Goal: Task Accomplishment & Management: Use online tool/utility

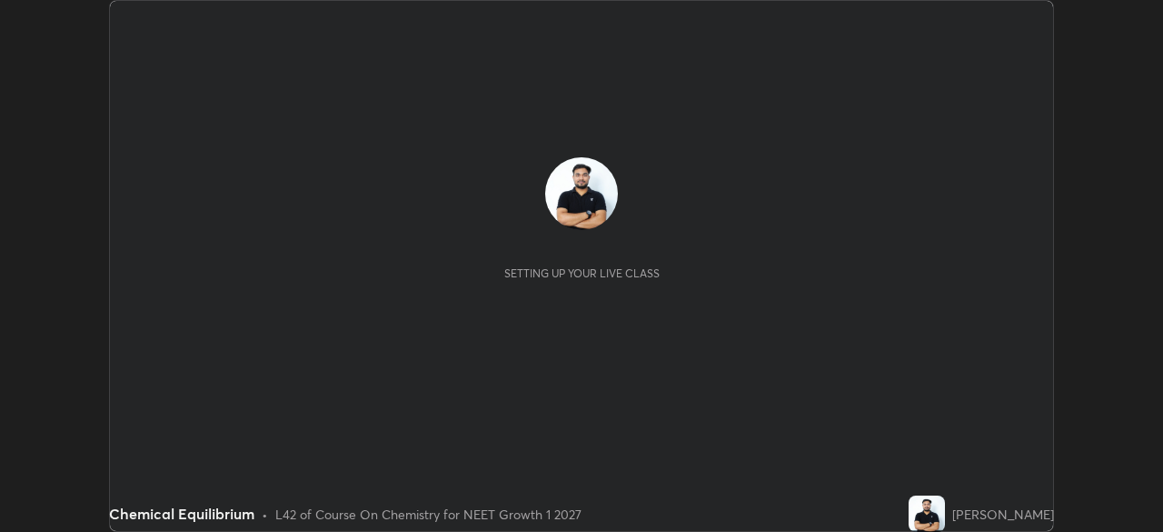
scroll to position [532, 1163]
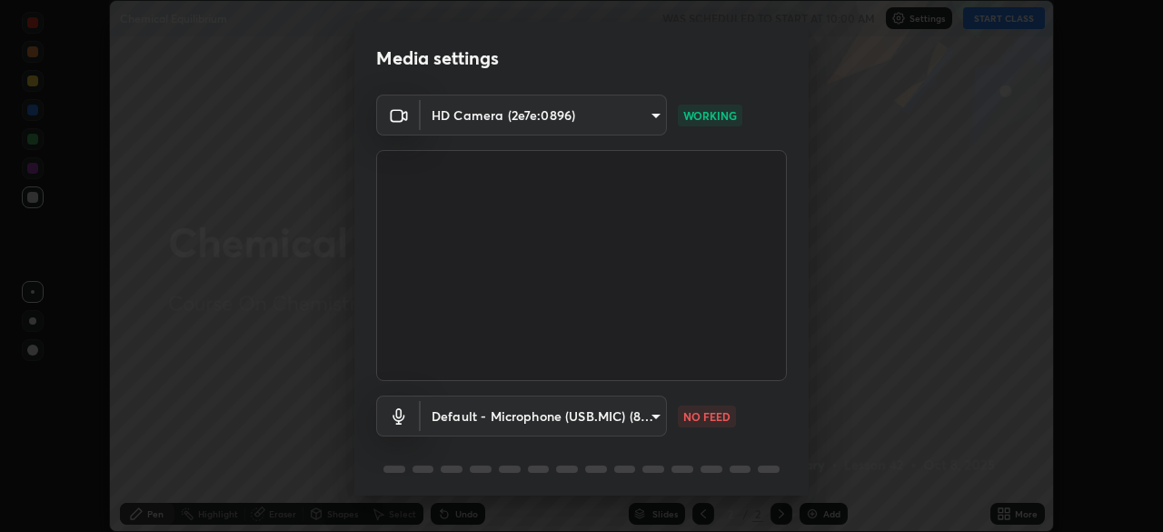
click at [557, 414] on body "Erase all Chemical Equilibrium WAS SCHEDULED TO START AT 10:00 AM Settings STAR…" at bounding box center [581, 266] width 1163 height 532
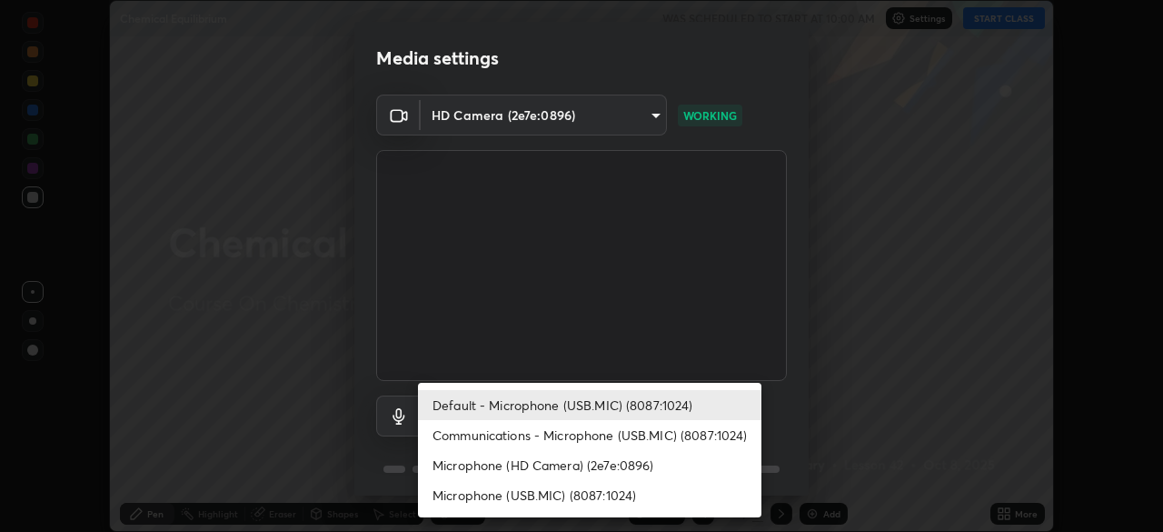
click at [581, 437] on li "Communications - Microphone (USB.MIC) (8087:1024)" at bounding box center [590, 435] width 344 height 30
type input "communications"
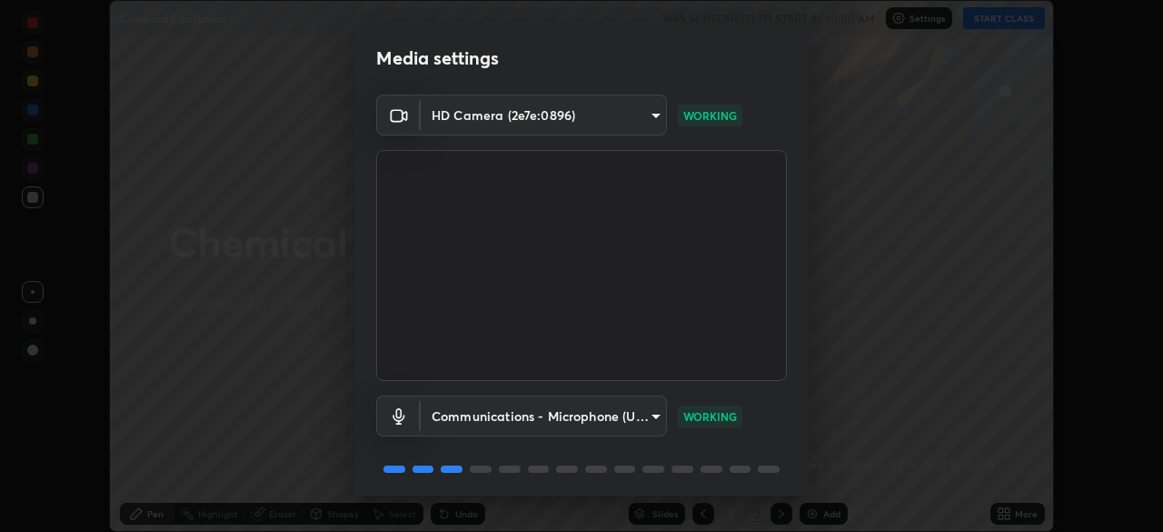
scroll to position [65, 0]
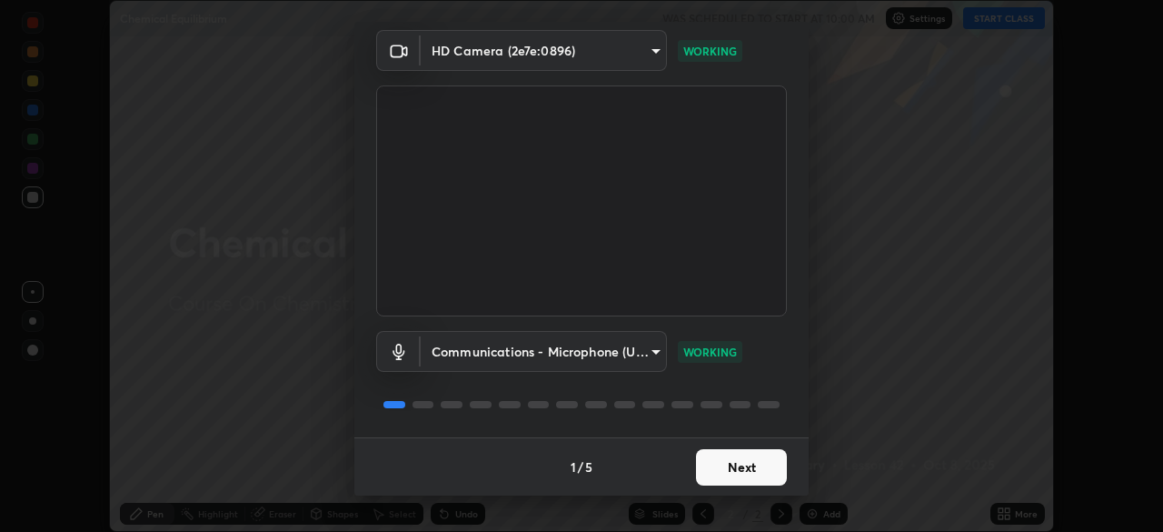
click at [748, 464] on button "Next" at bounding box center [741, 467] width 91 height 36
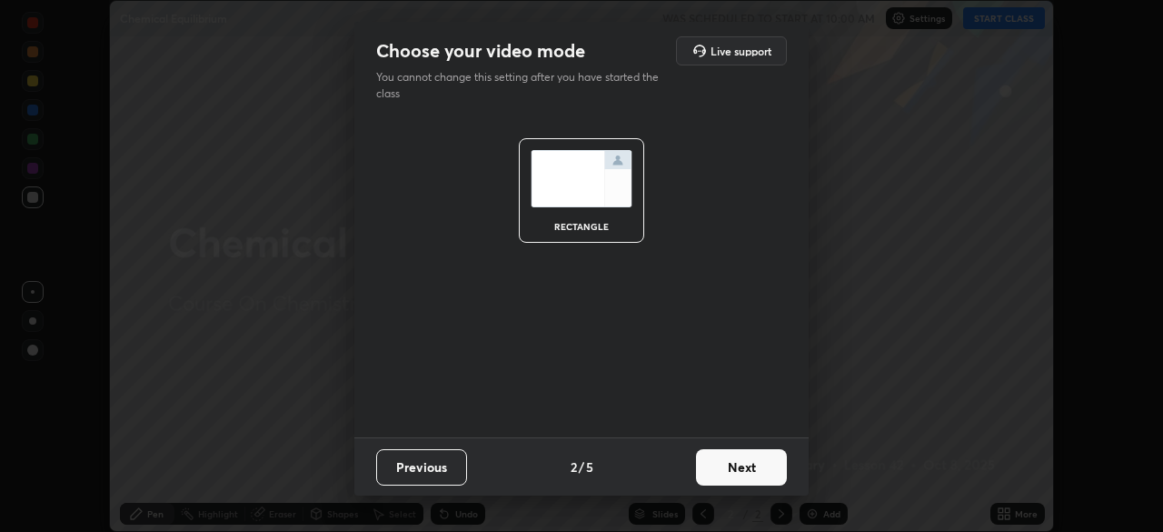
click at [753, 463] on button "Next" at bounding box center [741, 467] width 91 height 36
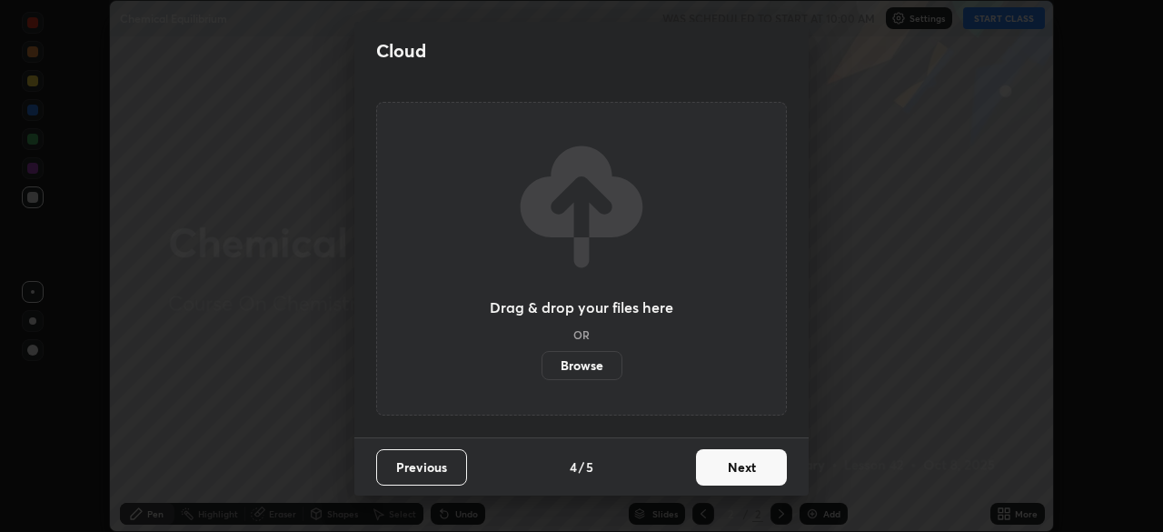
click at [755, 473] on button "Next" at bounding box center [741, 467] width 91 height 36
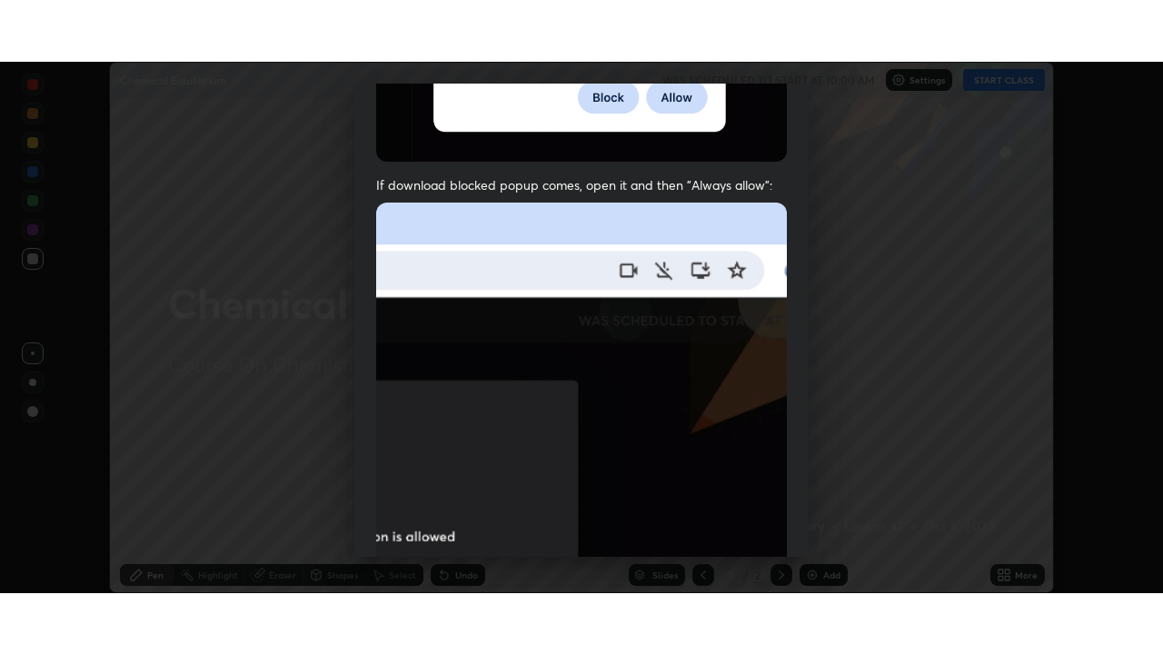
scroll to position [435, 0]
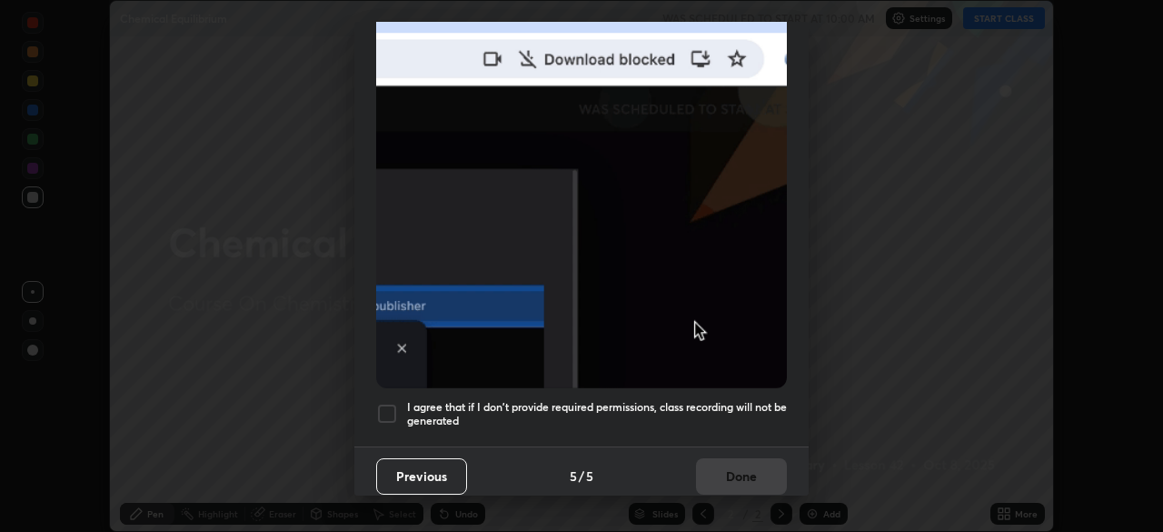
click at [385, 403] on div at bounding box center [387, 414] width 22 height 22
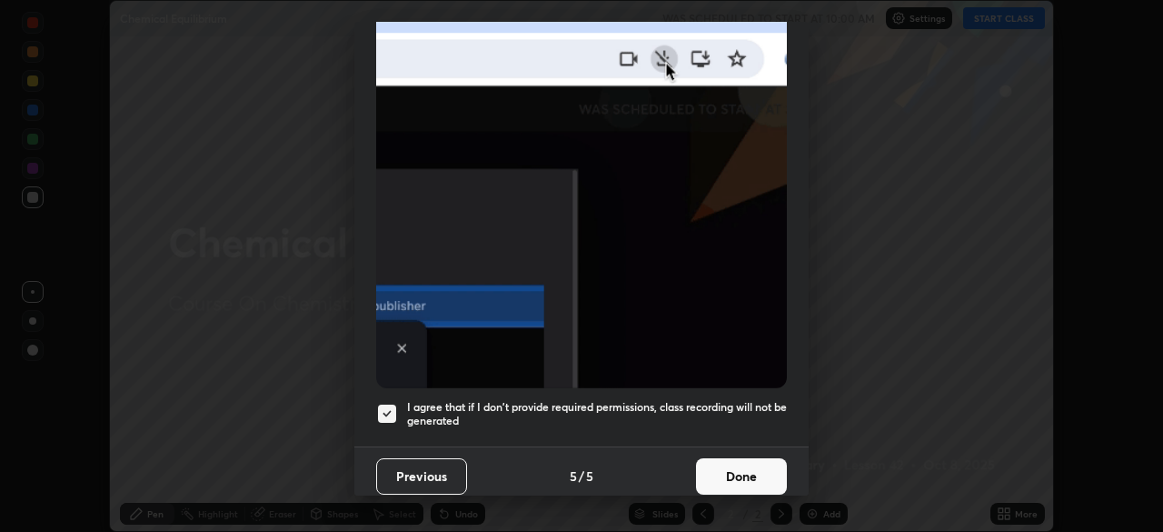
click at [746, 465] on button "Done" at bounding box center [741, 476] width 91 height 36
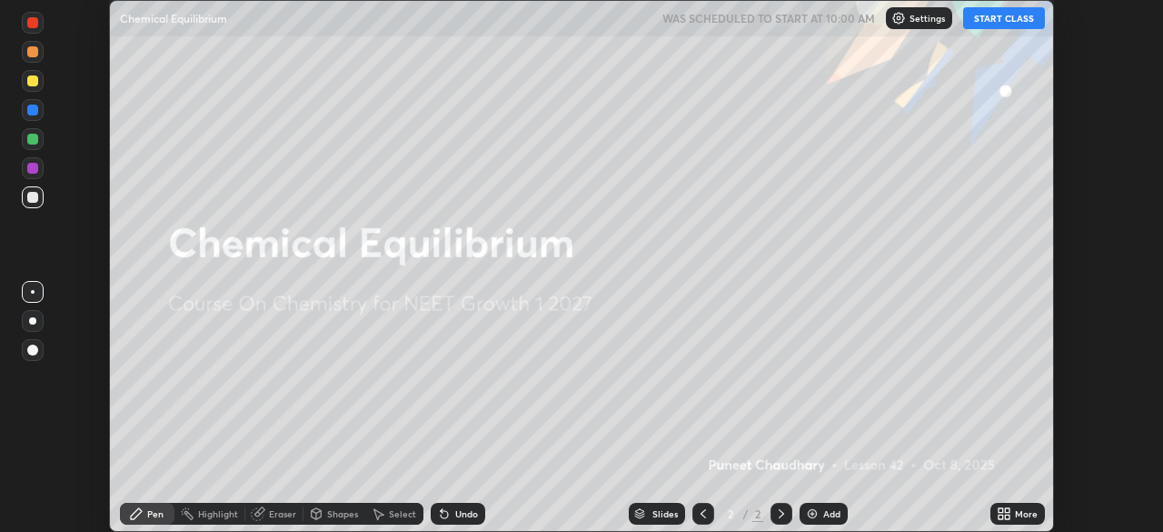
click at [1005, 15] on button "START CLASS" at bounding box center [1004, 18] width 82 height 22
click at [1022, 512] on div "More" at bounding box center [1026, 513] width 23 height 9
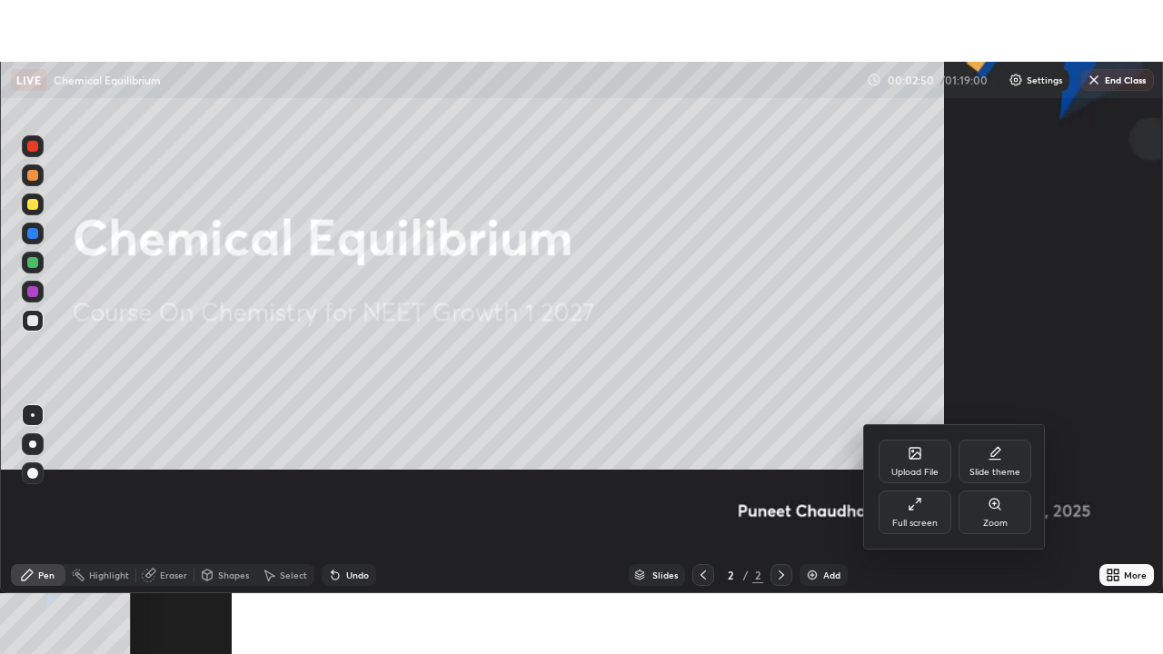
scroll to position [654, 1163]
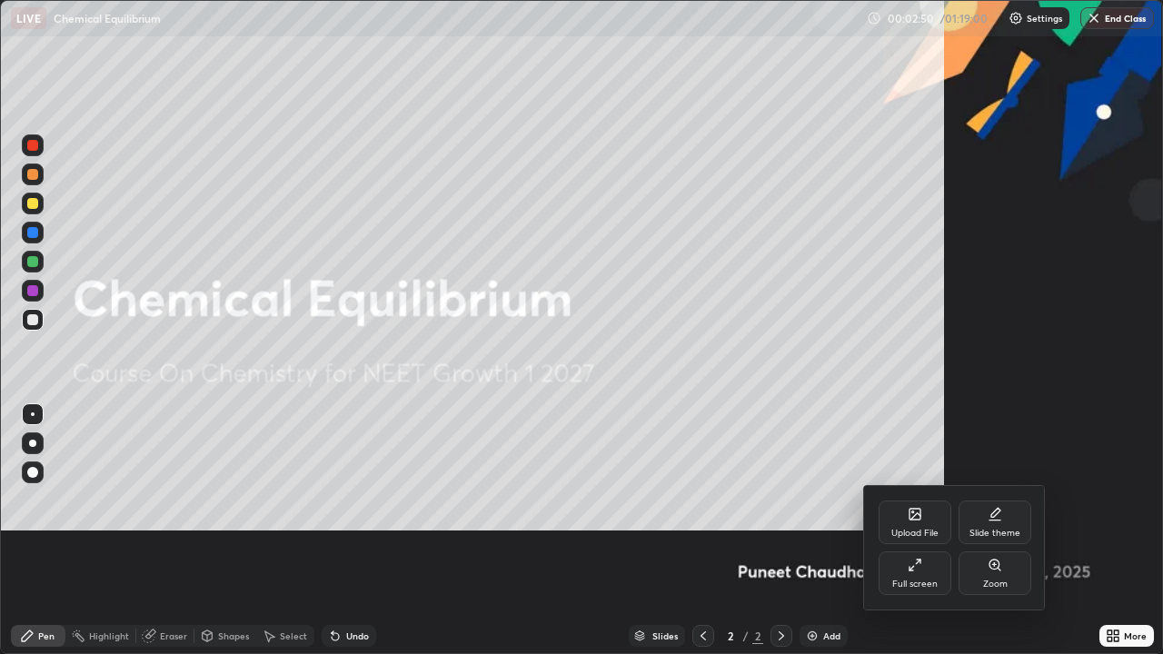
click at [921, 531] on div "Upload File" at bounding box center [915, 533] width 47 height 9
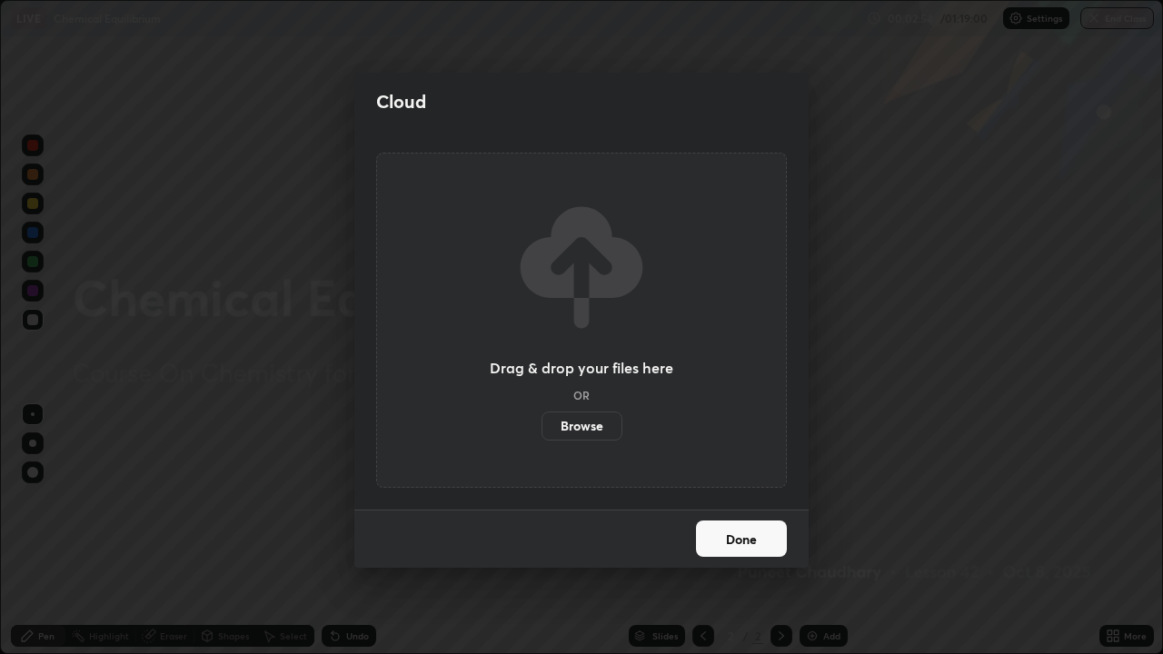
click at [756, 531] on button "Done" at bounding box center [741, 539] width 91 height 36
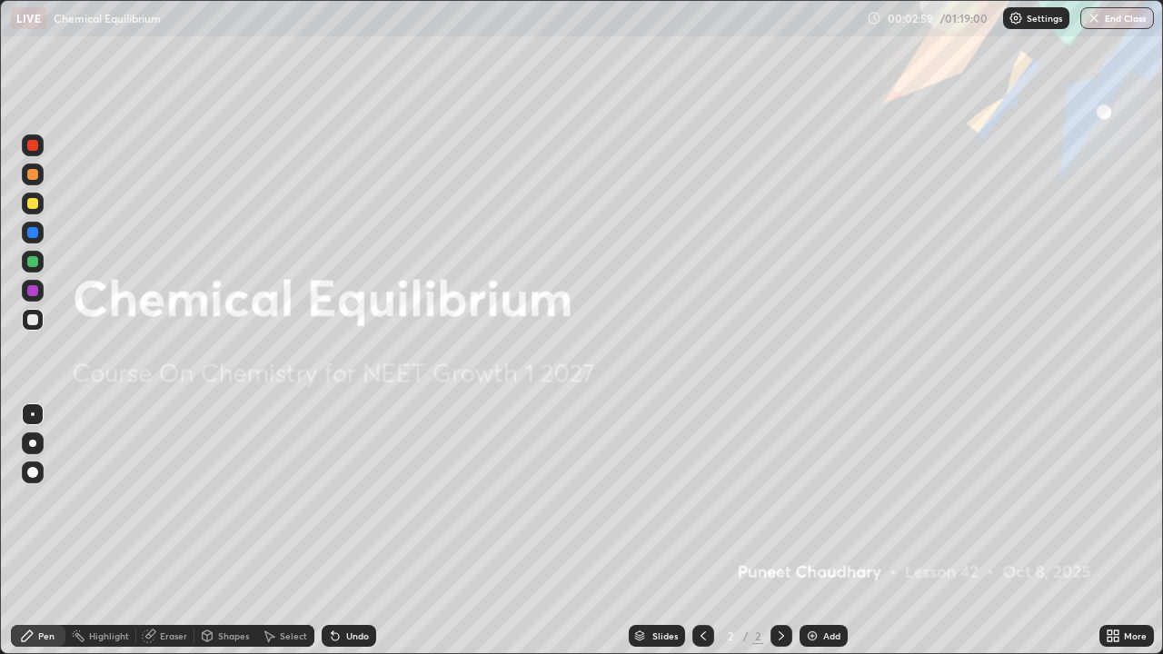
click at [832, 531] on div "Add" at bounding box center [831, 636] width 17 height 9
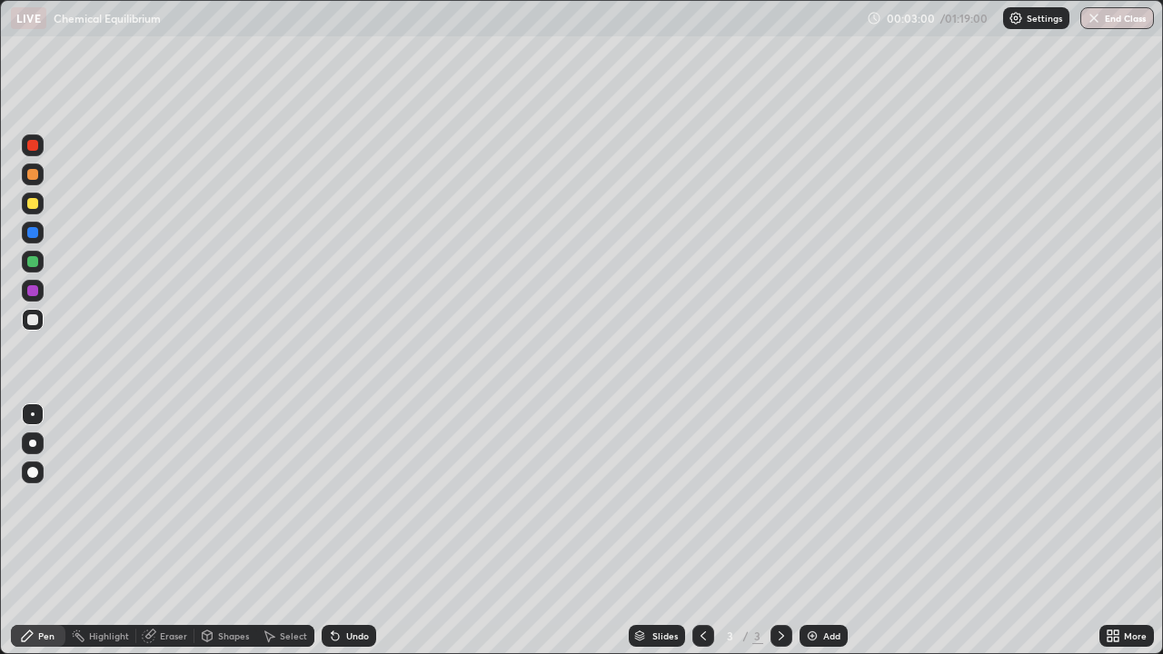
click at [32, 444] on div at bounding box center [32, 443] width 7 height 7
click at [170, 531] on div "Eraser" at bounding box center [173, 636] width 27 height 9
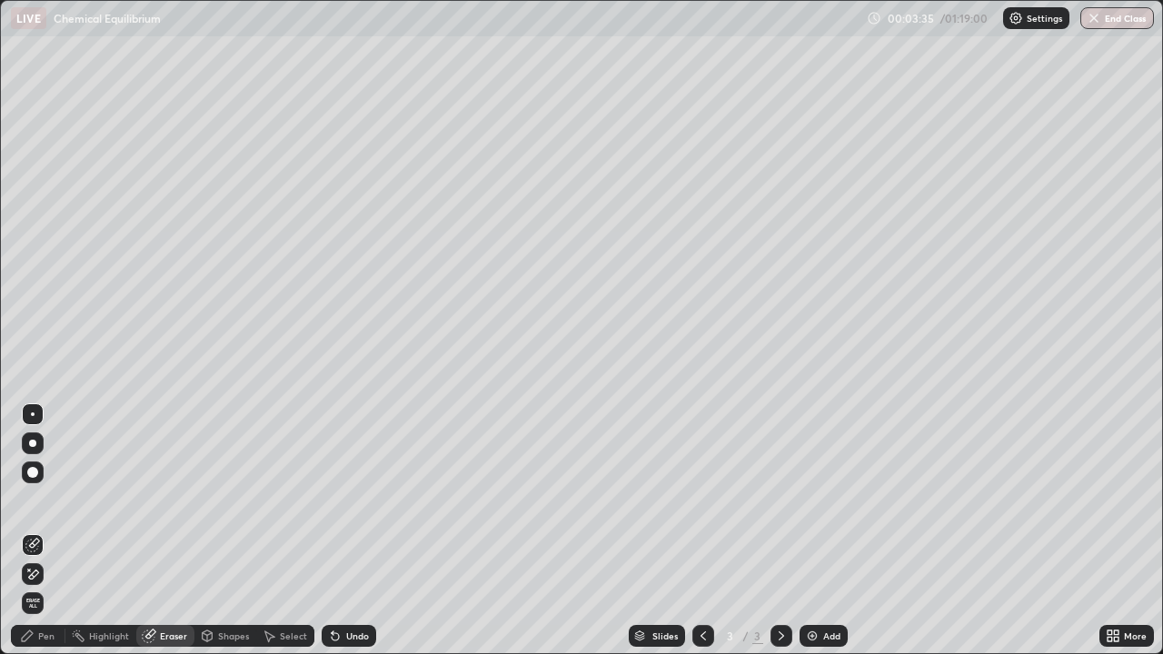
click at [53, 531] on div "Pen" at bounding box center [46, 636] width 16 height 9
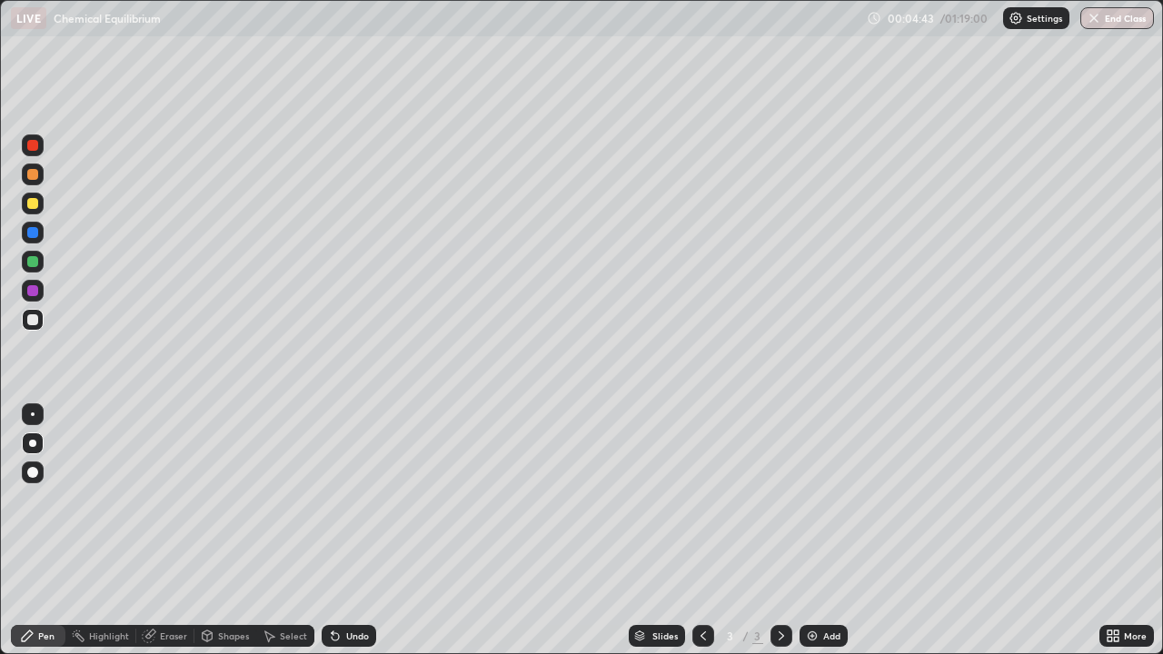
click at [823, 531] on div "Add" at bounding box center [831, 636] width 17 height 9
click at [831, 531] on div "Add" at bounding box center [831, 636] width 17 height 9
click at [36, 205] on div at bounding box center [32, 203] width 11 height 11
click at [35, 320] on div at bounding box center [32, 319] width 11 height 11
click at [173, 531] on div "Eraser" at bounding box center [173, 636] width 27 height 9
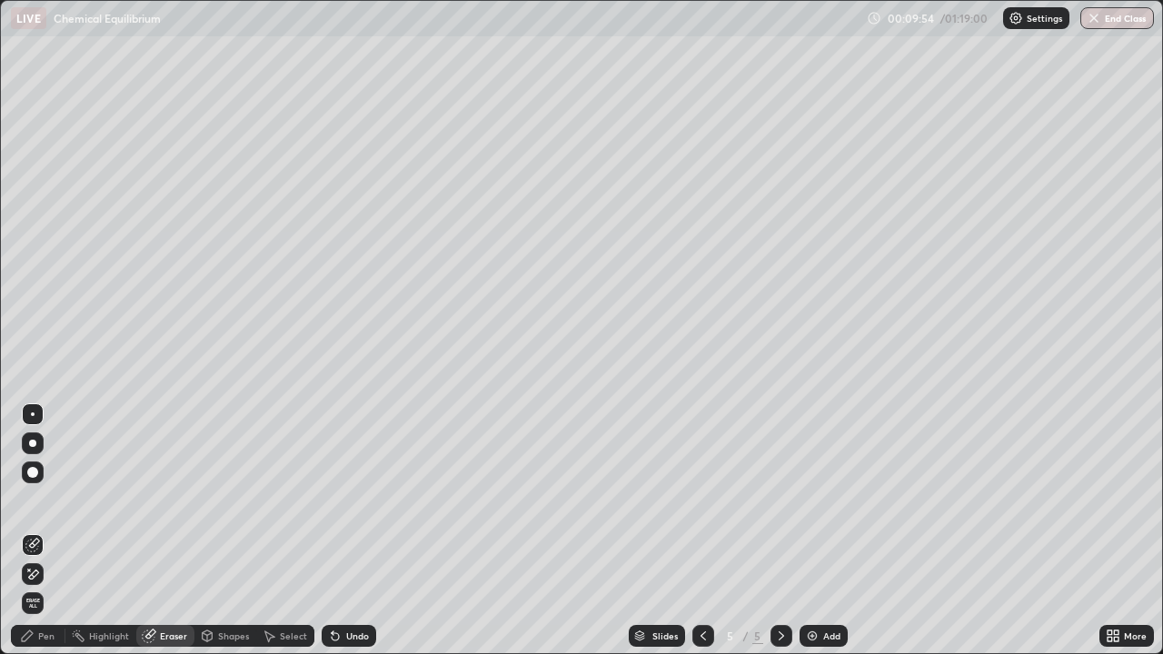
click at [48, 531] on div "Pen" at bounding box center [46, 636] width 16 height 9
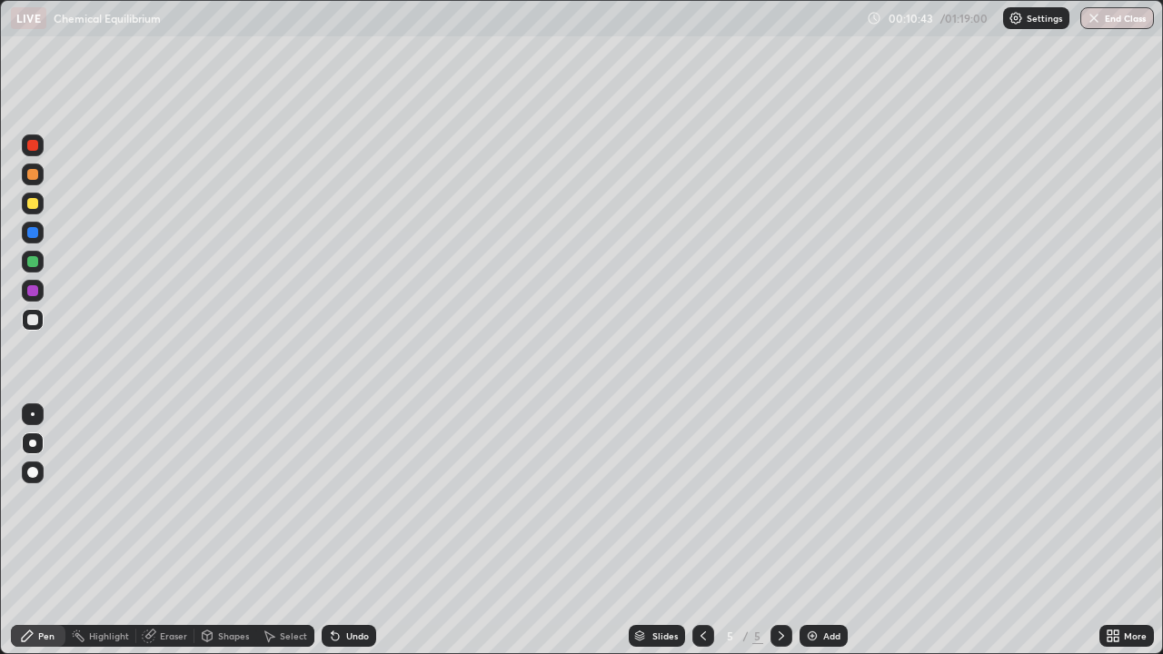
click at [40, 264] on div at bounding box center [33, 262] width 22 height 22
click at [839, 531] on div "Add" at bounding box center [831, 636] width 17 height 9
click at [40, 323] on div at bounding box center [33, 320] width 22 height 22
click at [155, 531] on icon at bounding box center [149, 636] width 15 height 15
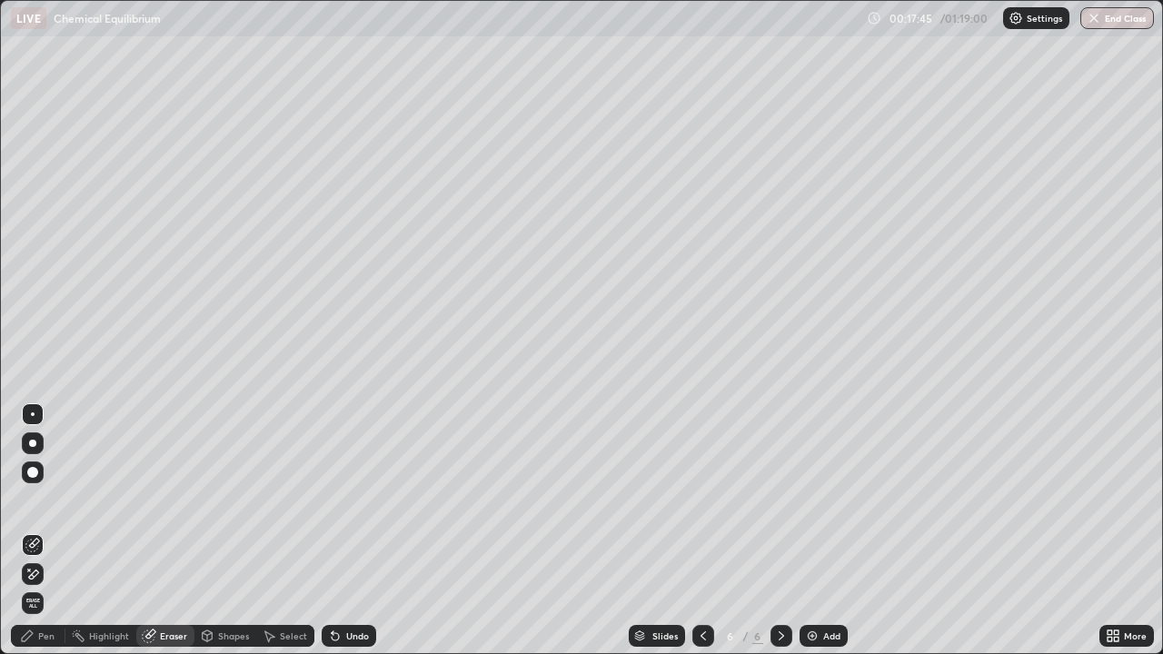
click at [41, 531] on div "Pen" at bounding box center [46, 636] width 16 height 9
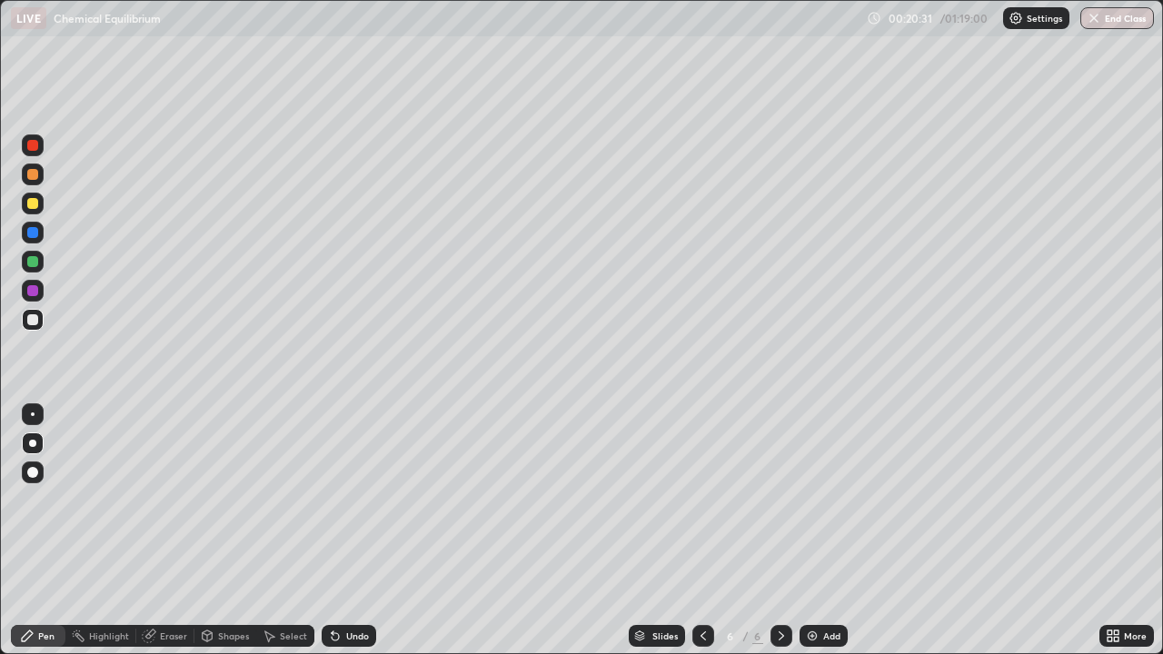
click at [29, 207] on div at bounding box center [32, 203] width 11 height 11
click at [821, 531] on div "Add" at bounding box center [824, 636] width 48 height 22
click at [35, 320] on div at bounding box center [32, 319] width 11 height 11
click at [176, 531] on div "Eraser" at bounding box center [173, 636] width 27 height 9
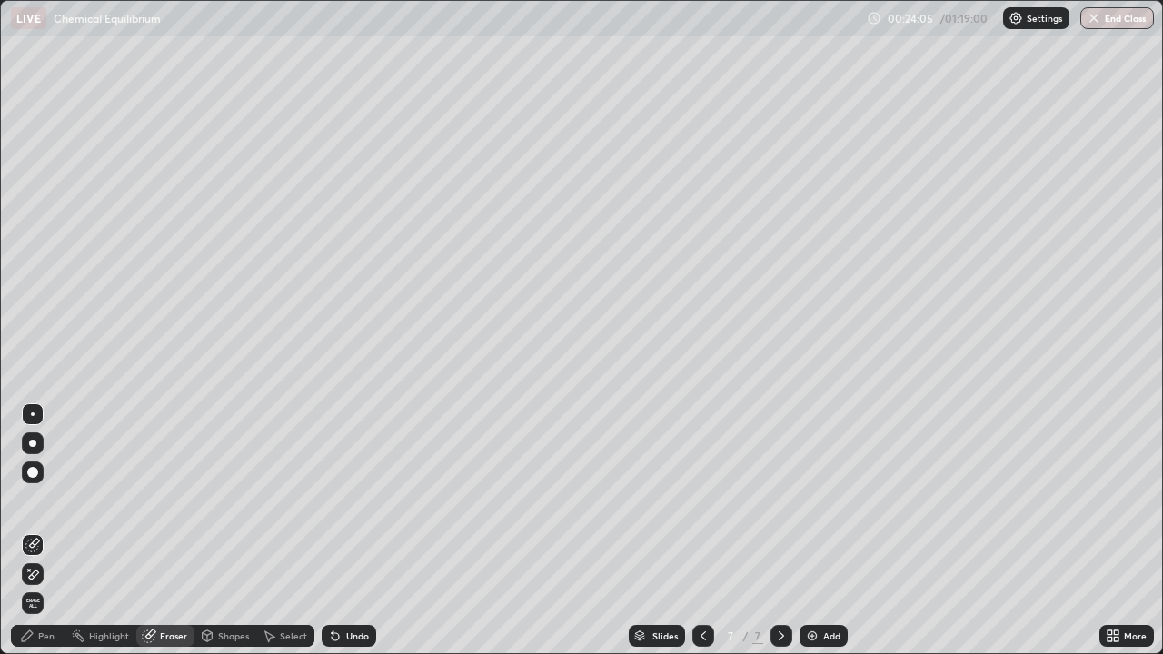
click at [45, 531] on div "Pen" at bounding box center [46, 636] width 16 height 9
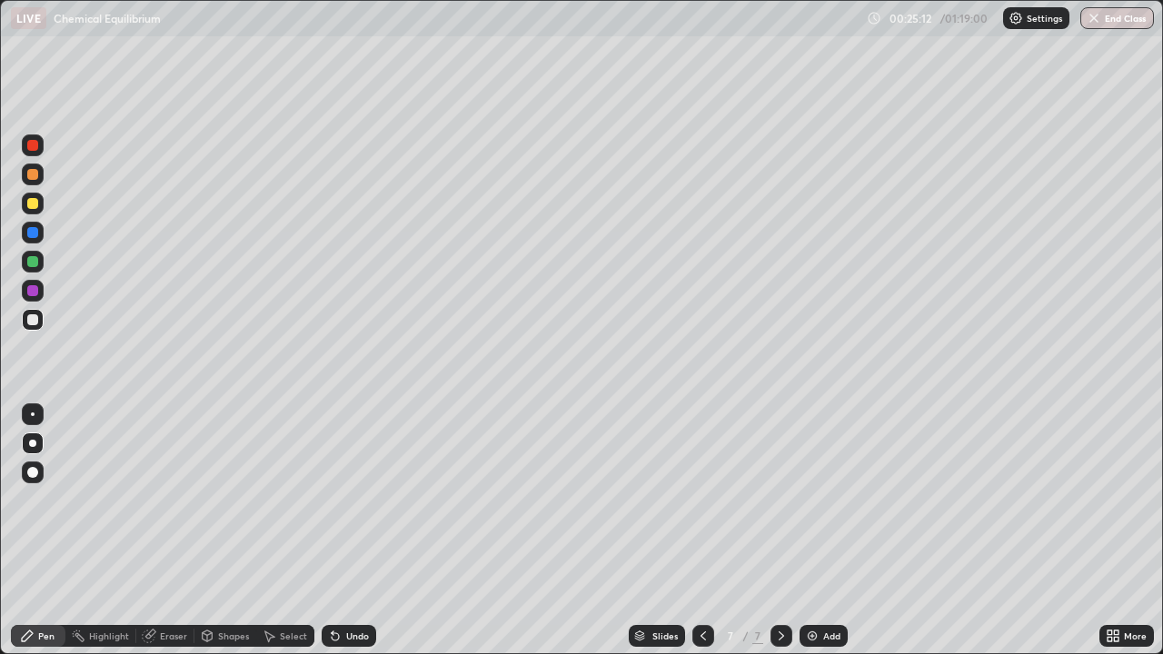
click at [358, 531] on div "Undo" at bounding box center [357, 636] width 23 height 9
click at [352, 531] on div "Undo" at bounding box center [357, 636] width 23 height 9
click at [356, 531] on div "Undo" at bounding box center [349, 636] width 55 height 22
click at [34, 205] on div at bounding box center [32, 203] width 11 height 11
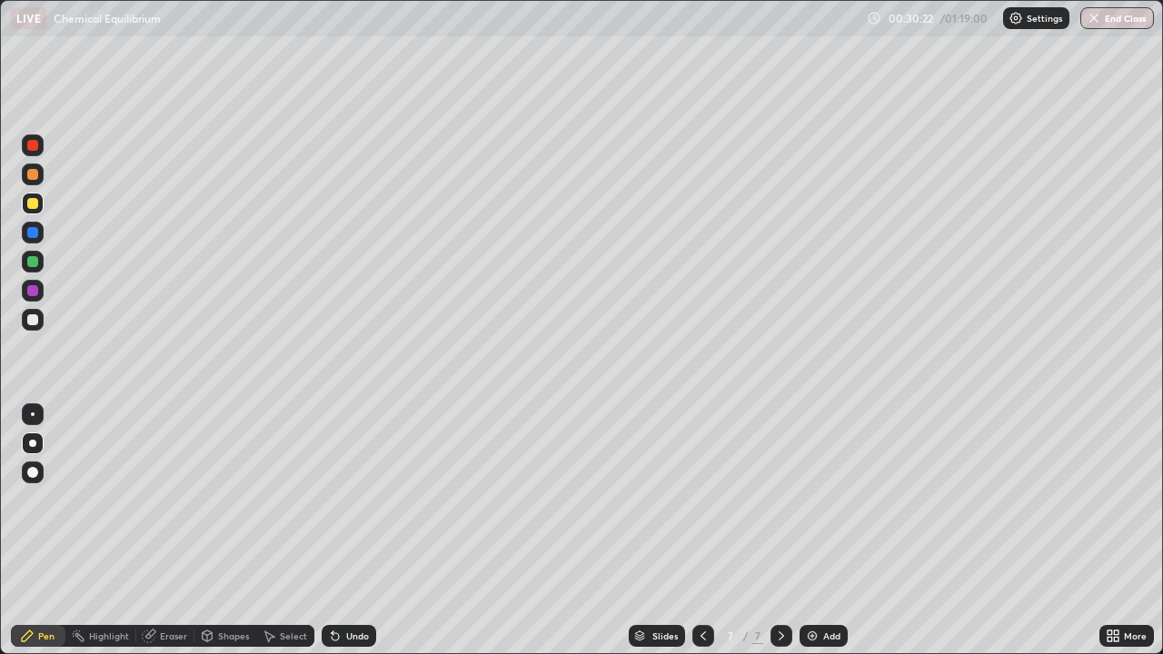
click at [836, 531] on div "Add" at bounding box center [831, 636] width 17 height 9
click at [162, 531] on div "Eraser" at bounding box center [165, 636] width 58 height 22
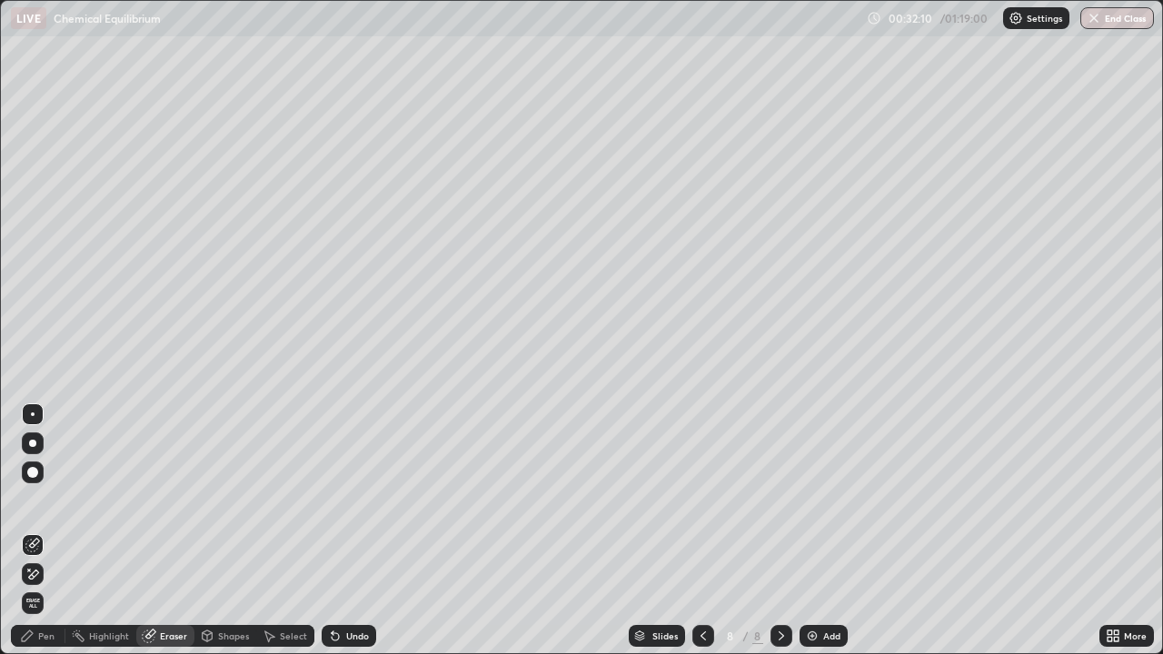
click at [56, 531] on div "Pen" at bounding box center [38, 636] width 55 height 22
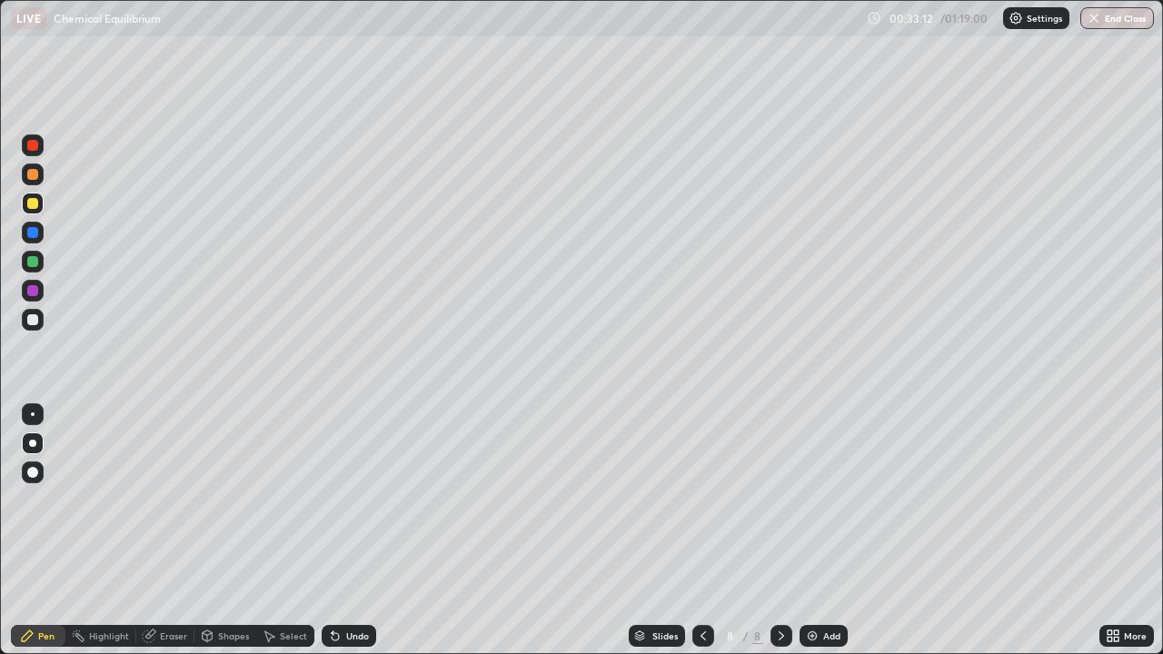
click at [36, 321] on div at bounding box center [32, 319] width 11 height 11
click at [828, 531] on div "Add" at bounding box center [831, 636] width 17 height 9
click at [348, 531] on div "Undo" at bounding box center [357, 636] width 23 height 9
click at [354, 531] on div "Undo" at bounding box center [349, 636] width 55 height 22
click at [352, 531] on div "Undo" at bounding box center [357, 636] width 23 height 9
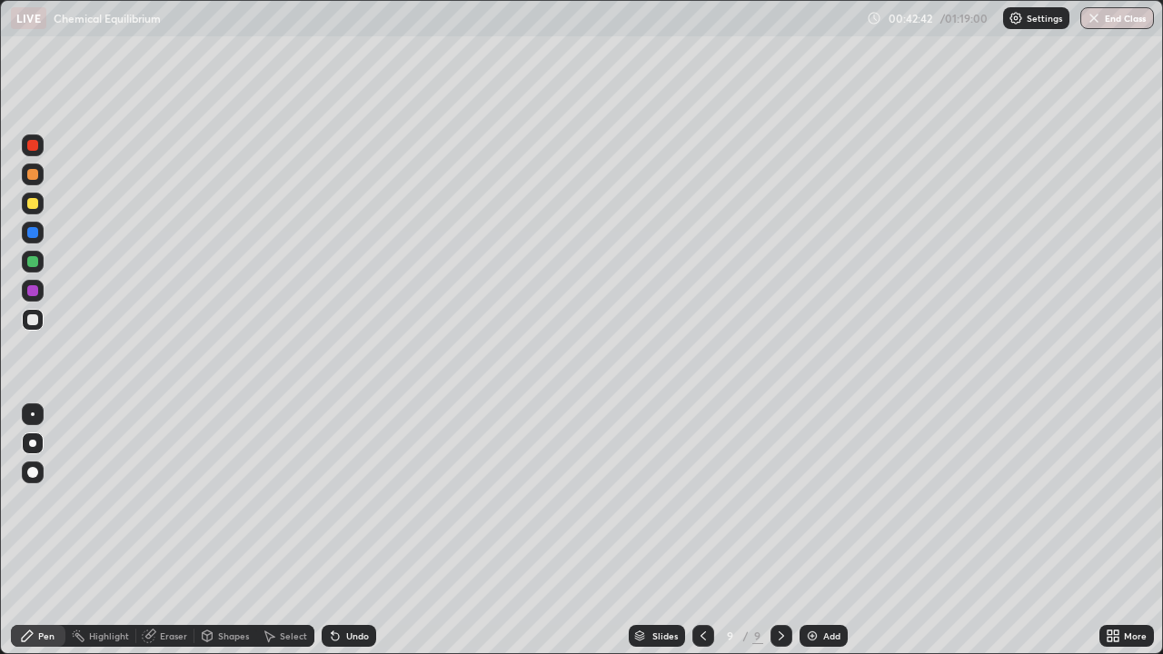
click at [352, 531] on div "Undo" at bounding box center [357, 636] width 23 height 9
click at [354, 531] on div "Undo" at bounding box center [357, 636] width 23 height 9
click at [355, 531] on div "Undo" at bounding box center [357, 636] width 23 height 9
click at [356, 531] on div "Undo" at bounding box center [357, 636] width 23 height 9
click at [350, 531] on div "Undo" at bounding box center [357, 636] width 23 height 9
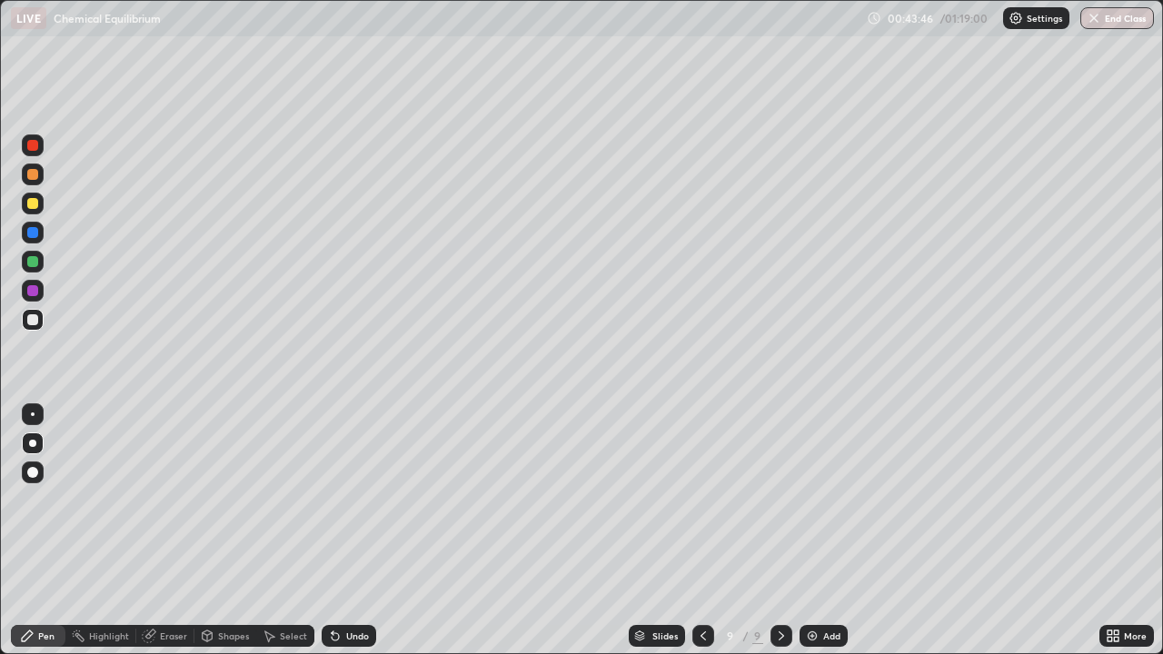
click at [170, 531] on div "Eraser" at bounding box center [173, 636] width 27 height 9
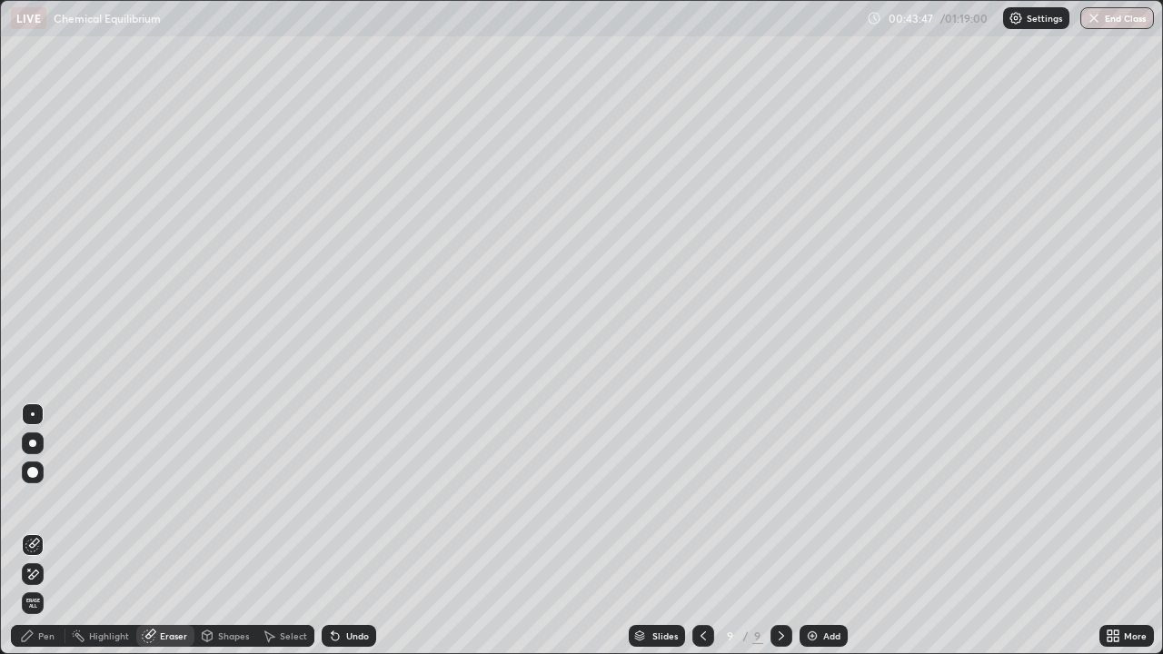
click at [42, 531] on div "Pen" at bounding box center [46, 636] width 16 height 9
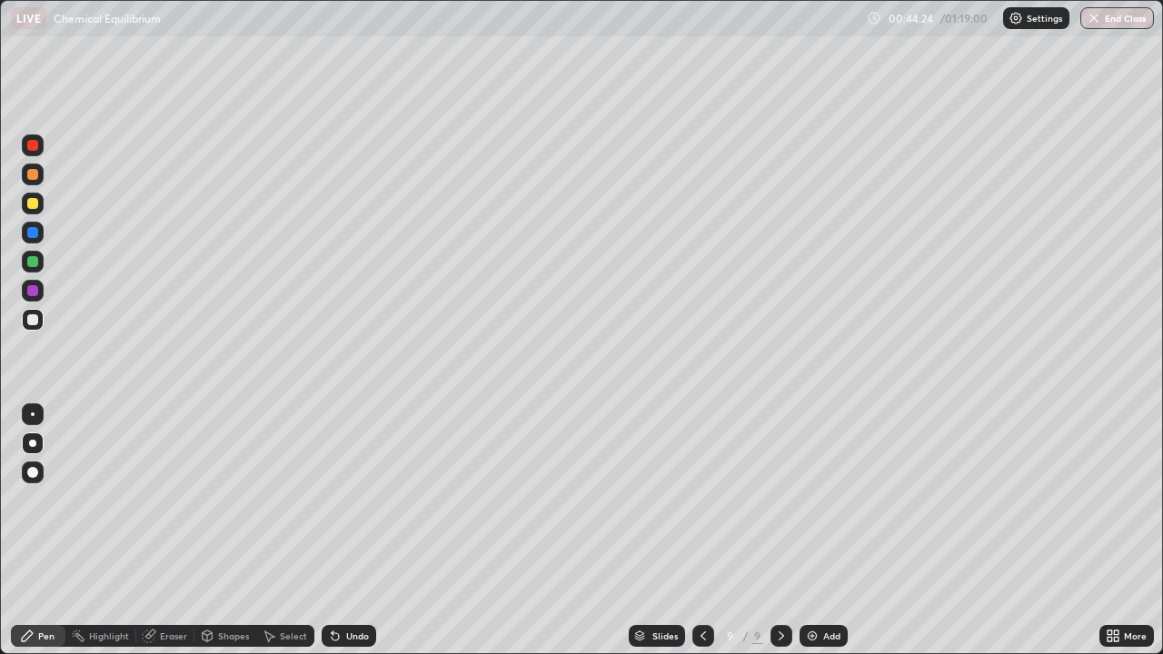
click at [166, 531] on div "Eraser" at bounding box center [173, 636] width 27 height 9
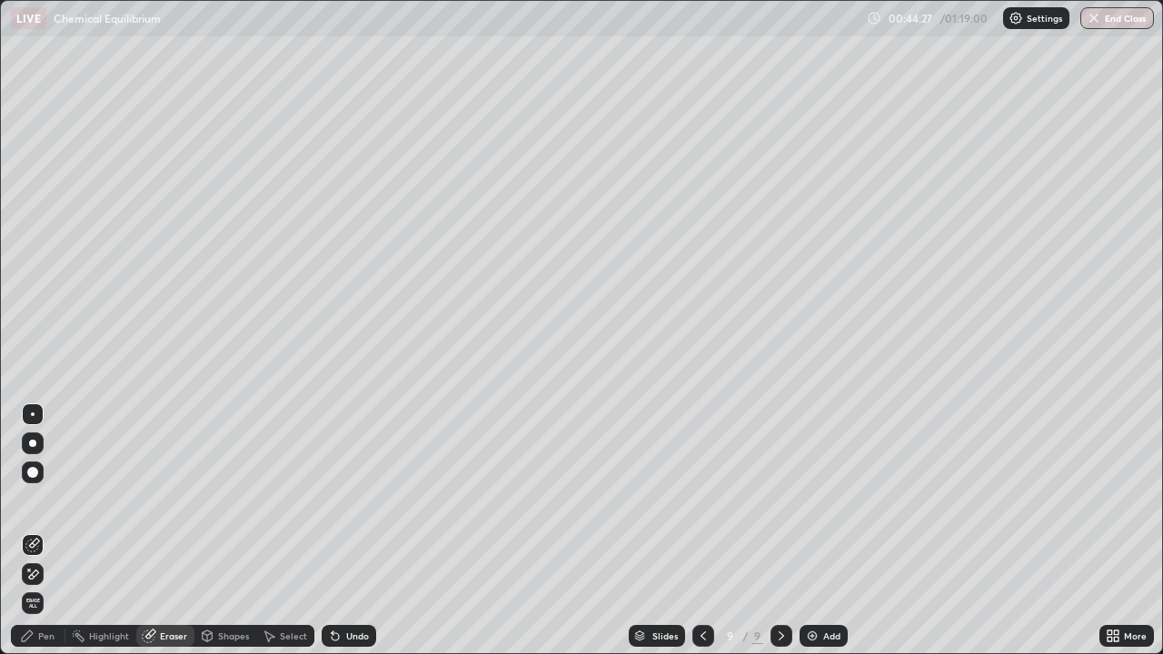
click at [44, 531] on div "Pen" at bounding box center [46, 636] width 16 height 9
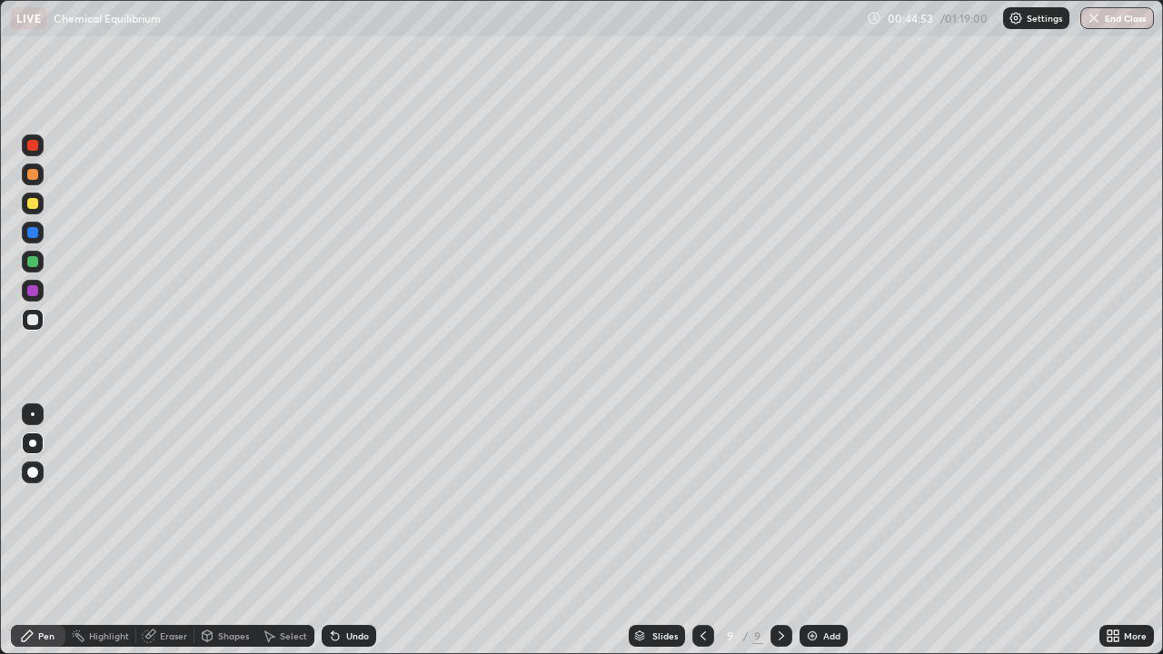
click at [35, 203] on div at bounding box center [32, 203] width 11 height 11
click at [354, 531] on div "Undo" at bounding box center [357, 636] width 23 height 9
click at [353, 531] on div "Undo" at bounding box center [349, 636] width 55 height 22
click at [354, 531] on div "Undo" at bounding box center [349, 636] width 55 height 22
click at [35, 229] on div at bounding box center [32, 232] width 11 height 11
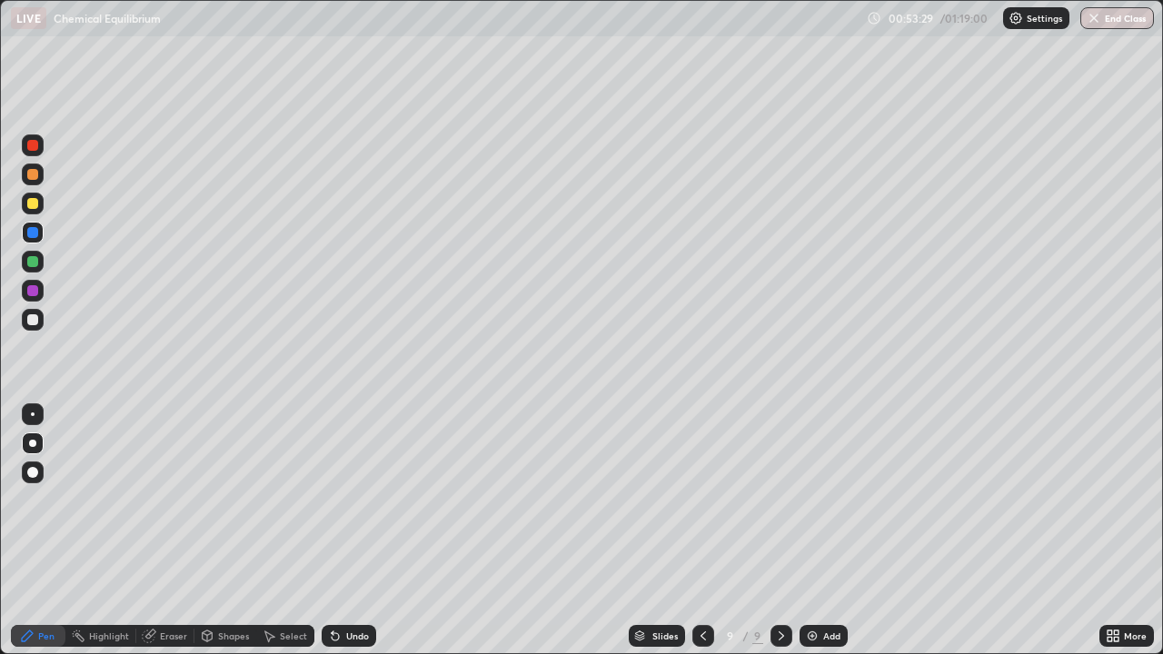
click at [34, 316] on div at bounding box center [32, 319] width 11 height 11
click at [835, 531] on div "Add" at bounding box center [831, 636] width 17 height 9
click at [28, 171] on div at bounding box center [32, 174] width 11 height 11
click at [703, 531] on icon at bounding box center [702, 636] width 15 height 15
click at [777, 531] on icon at bounding box center [781, 636] width 15 height 15
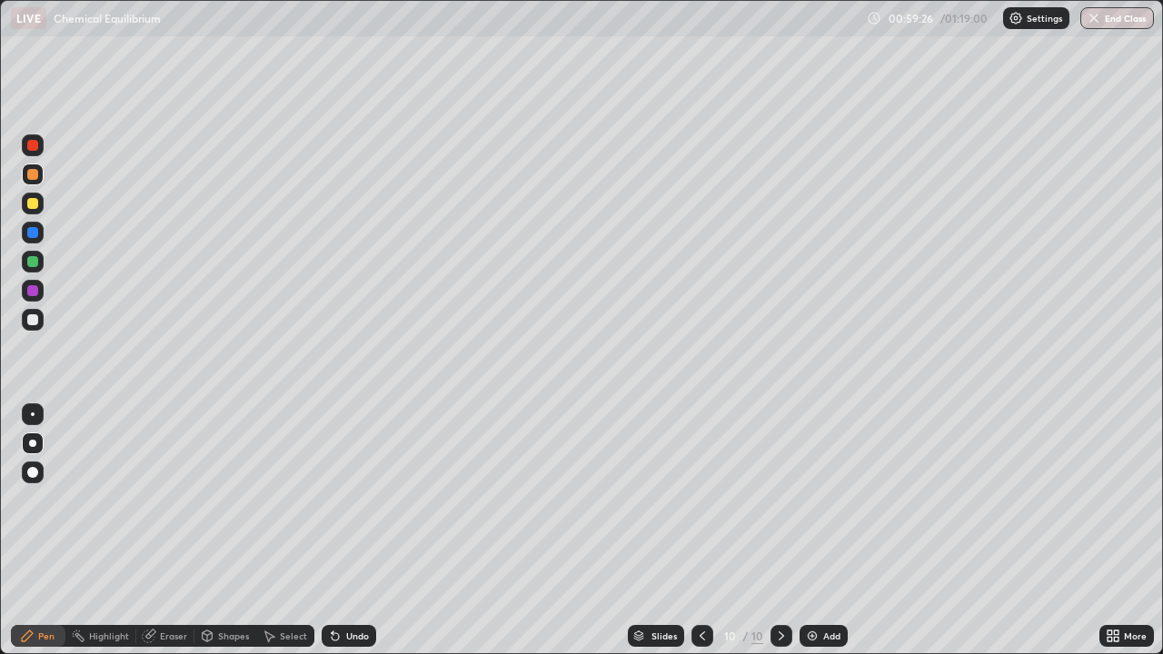
click at [823, 531] on div "Add" at bounding box center [831, 636] width 17 height 9
click at [357, 531] on div "Undo" at bounding box center [357, 636] width 23 height 9
click at [356, 531] on div "Undo" at bounding box center [357, 636] width 23 height 9
click at [357, 531] on div "Undo" at bounding box center [357, 636] width 23 height 9
click at [355, 531] on div "Undo" at bounding box center [357, 636] width 23 height 9
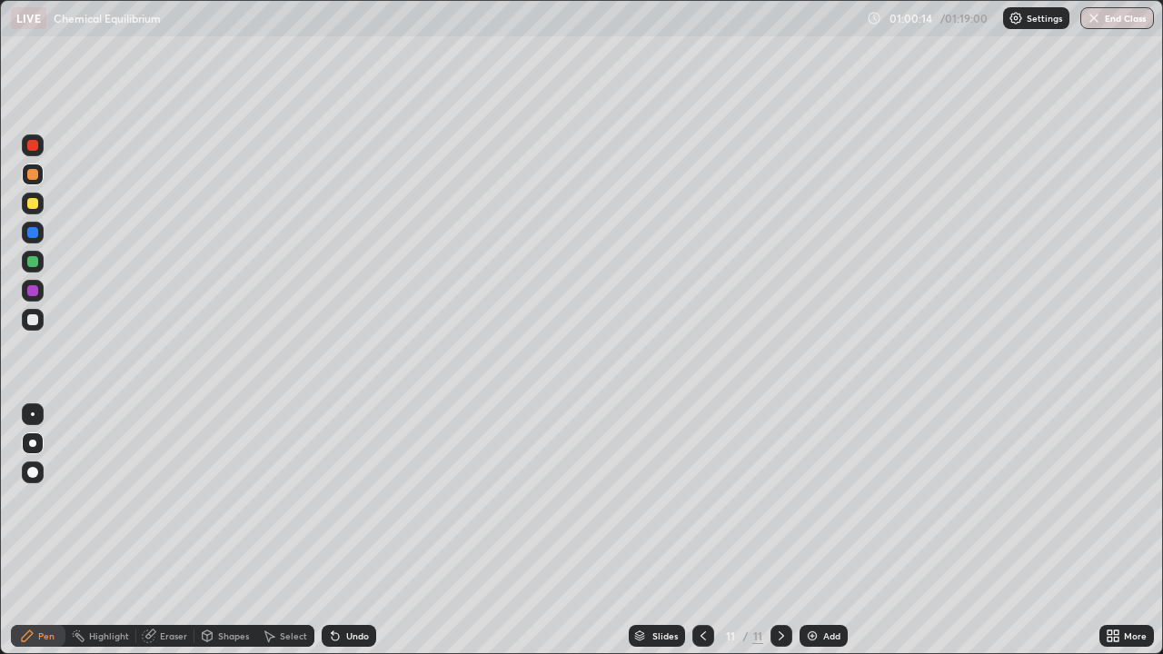
click at [702, 531] on icon at bounding box center [703, 636] width 15 height 15
click at [780, 531] on icon at bounding box center [781, 636] width 5 height 9
click at [177, 531] on div "Eraser" at bounding box center [173, 636] width 27 height 9
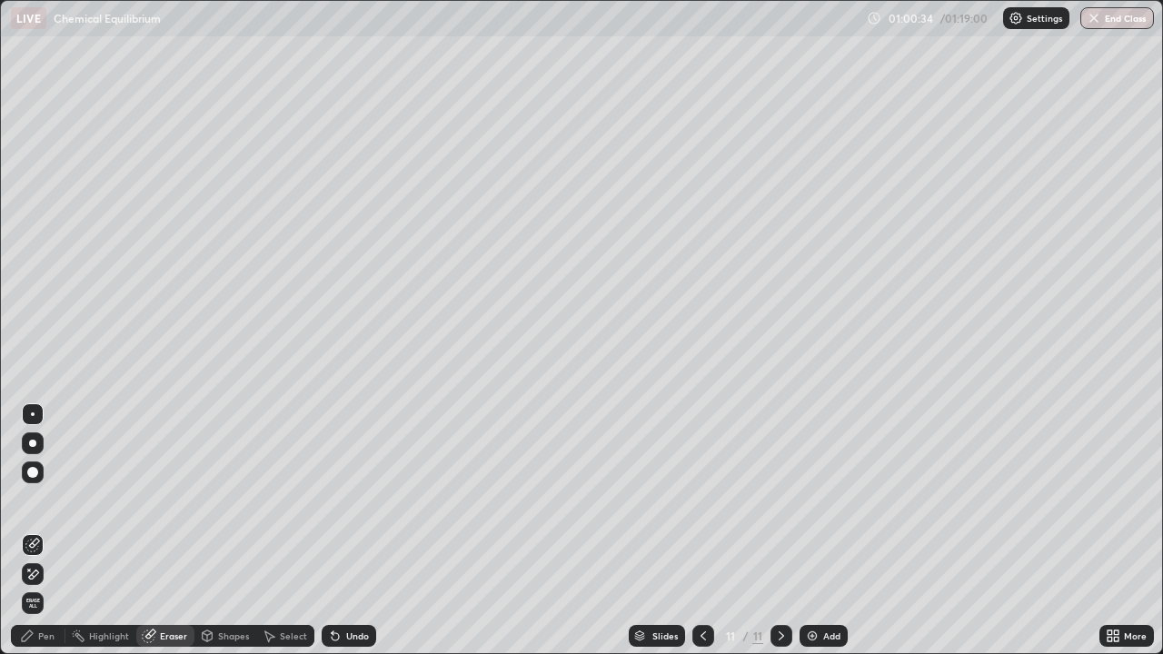
click at [52, 531] on div "Pen" at bounding box center [46, 636] width 16 height 9
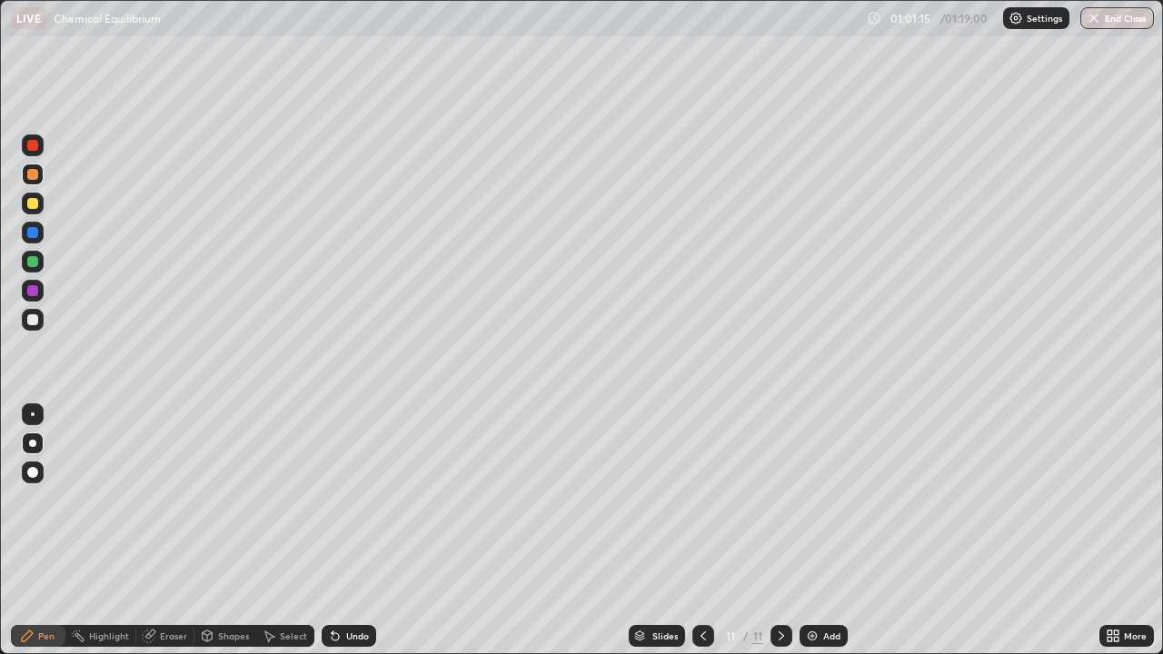
click at [34, 320] on div at bounding box center [32, 319] width 11 height 11
click at [37, 318] on div at bounding box center [32, 319] width 11 height 11
click at [834, 531] on div "Add" at bounding box center [831, 636] width 17 height 9
click at [703, 531] on icon at bounding box center [703, 636] width 15 height 15
click at [834, 531] on div "Add" at bounding box center [831, 636] width 17 height 9
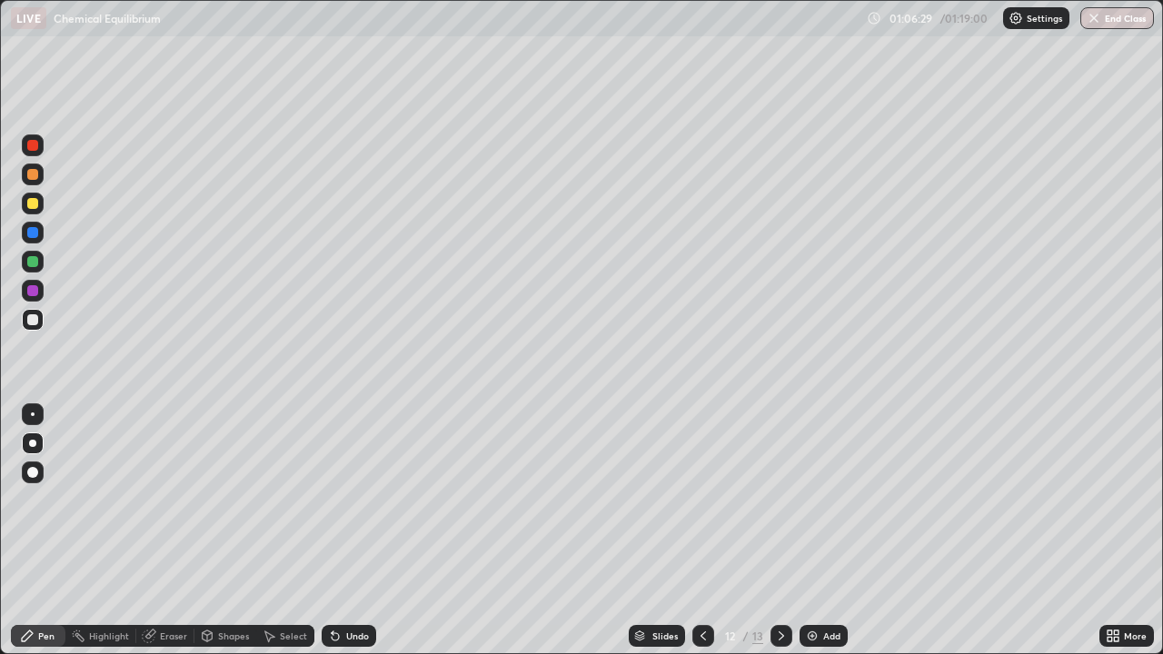
click at [35, 203] on div at bounding box center [32, 203] width 11 height 11
click at [356, 531] on div "Undo" at bounding box center [357, 636] width 23 height 9
click at [354, 531] on div "Undo" at bounding box center [349, 636] width 55 height 22
click at [32, 264] on div at bounding box center [32, 261] width 11 height 11
click at [167, 531] on div "Eraser" at bounding box center [173, 636] width 27 height 9
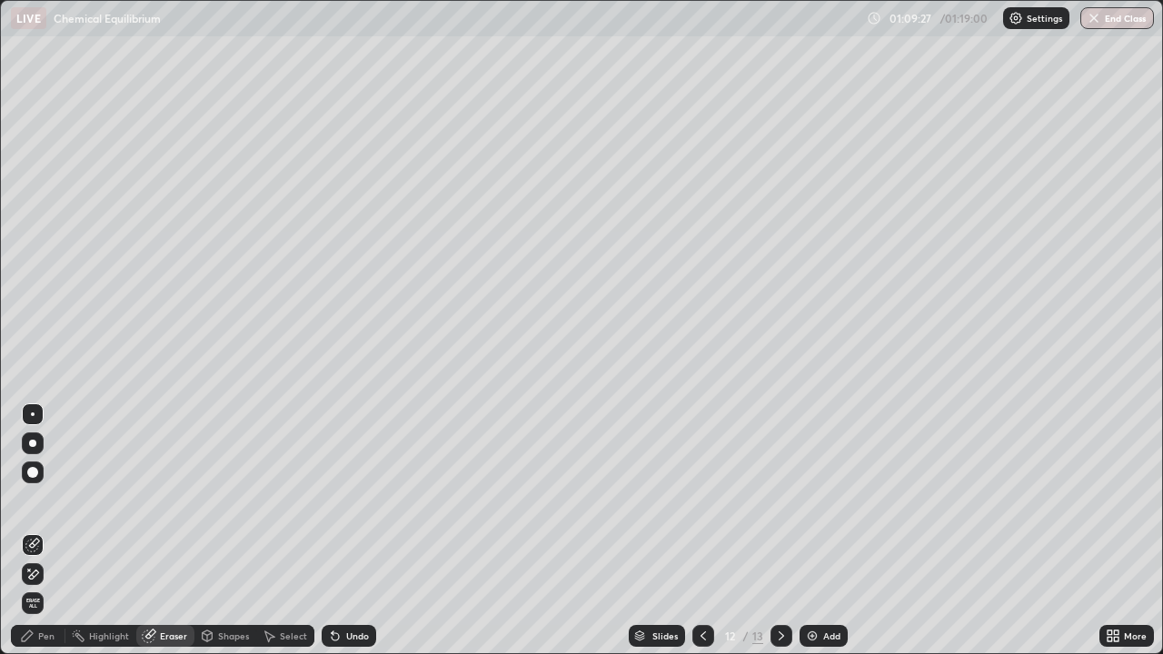
click at [41, 531] on div "Pen" at bounding box center [38, 636] width 55 height 22
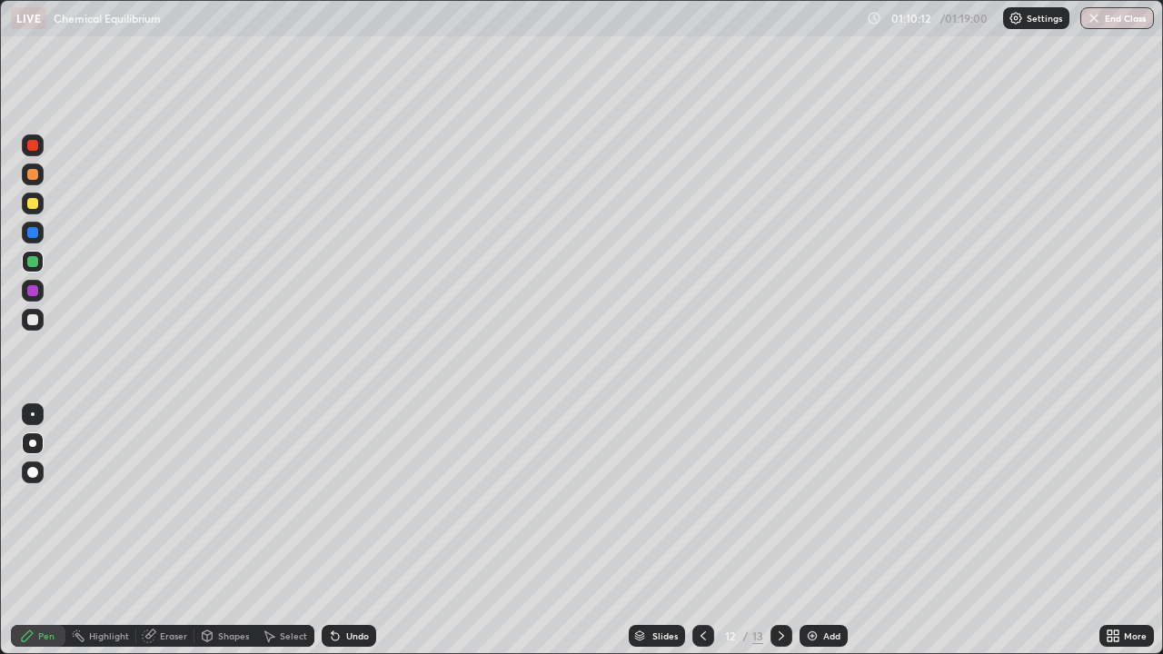
click at [33, 148] on div at bounding box center [32, 145] width 11 height 11
click at [1129, 20] on button "End Class" at bounding box center [1119, 18] width 72 height 22
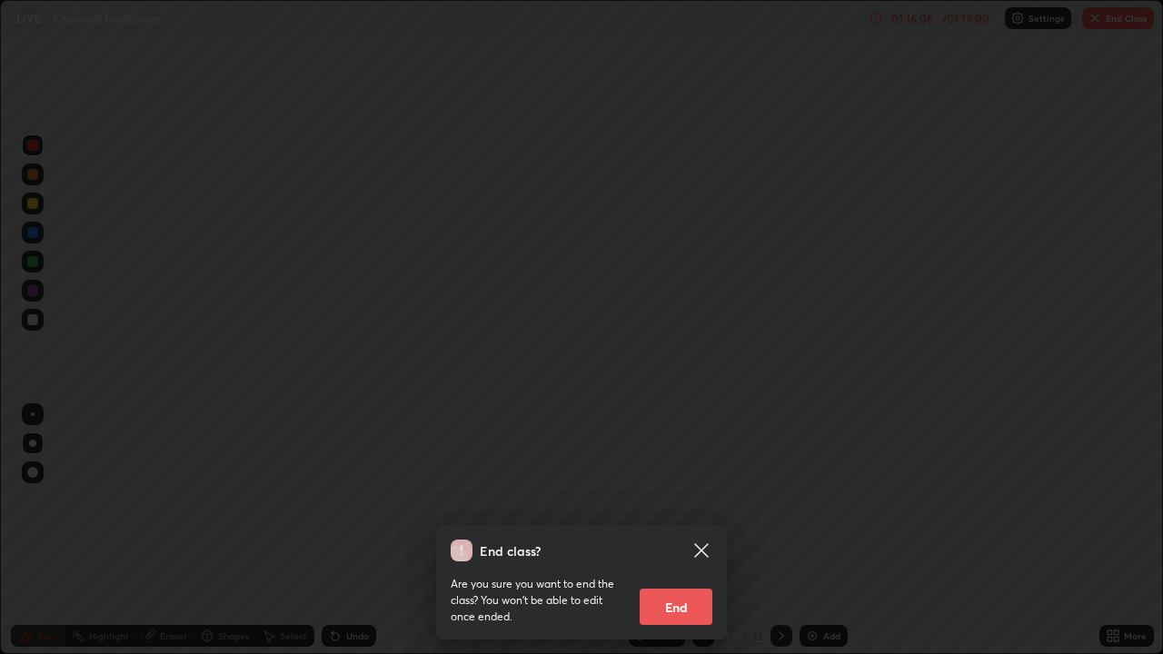
click at [681, 531] on button "End" at bounding box center [676, 607] width 73 height 36
